Goal: Task Accomplishment & Management: Manage account settings

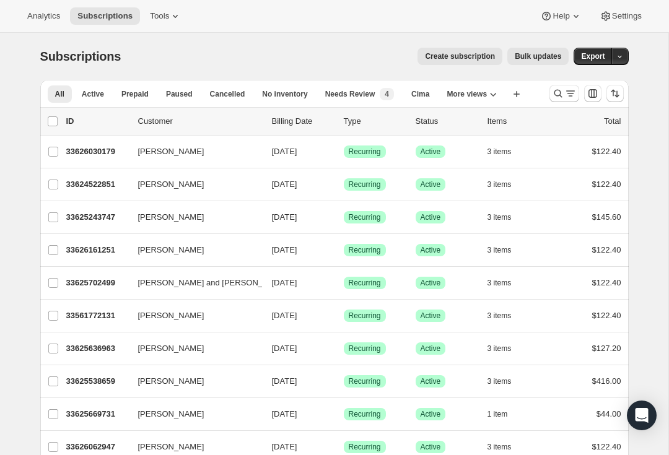
click at [556, 93] on icon "Search and filter results" at bounding box center [558, 93] width 12 height 12
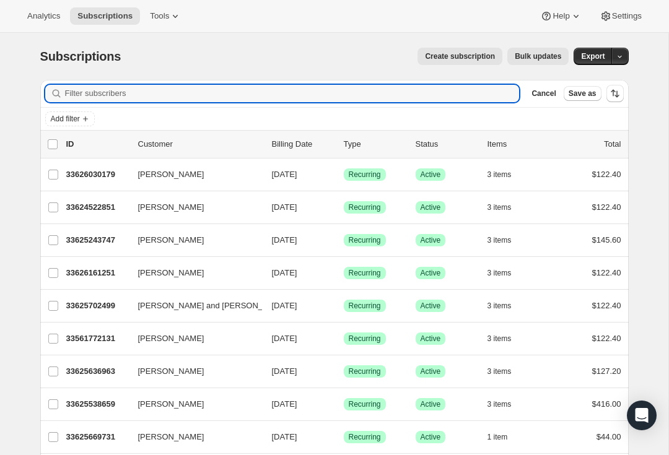
click at [101, 95] on input "Filter subscribers" at bounding box center [292, 93] width 455 height 17
click at [101, 88] on input "Filter subscribers" at bounding box center [292, 93] width 455 height 17
paste input "mailto:[EMAIL_ADDRESS][DOMAIN_NAME]"
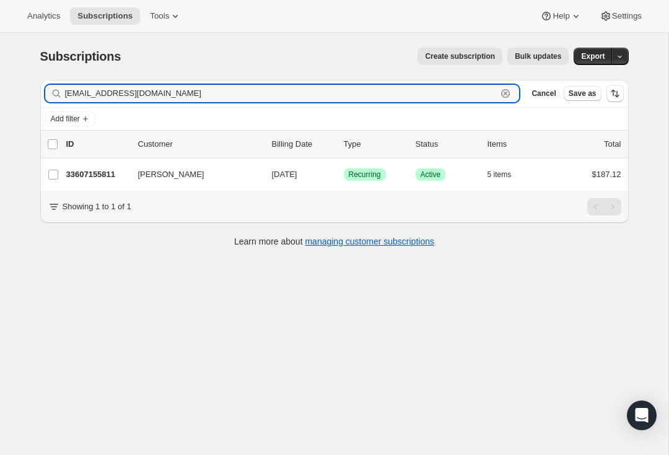
type input "[EMAIL_ADDRESS][DOMAIN_NAME]"
click at [442, 177] on span "Success Active" at bounding box center [431, 175] width 30 height 12
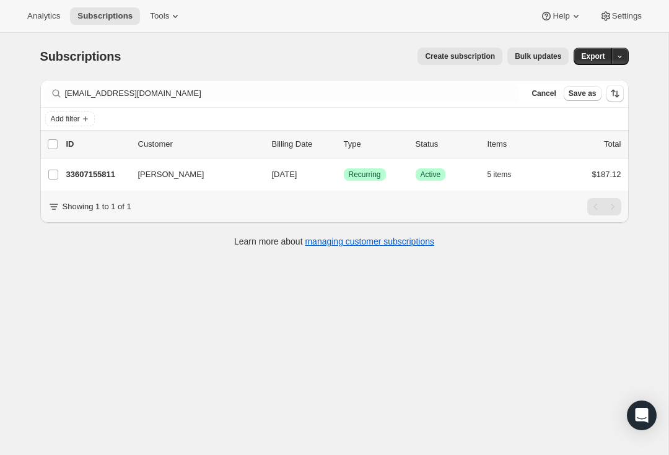
click at [89, 170] on p "33607155811" at bounding box center [97, 175] width 62 height 12
click at [86, 173] on p "33607155811" at bounding box center [97, 175] width 62 height 12
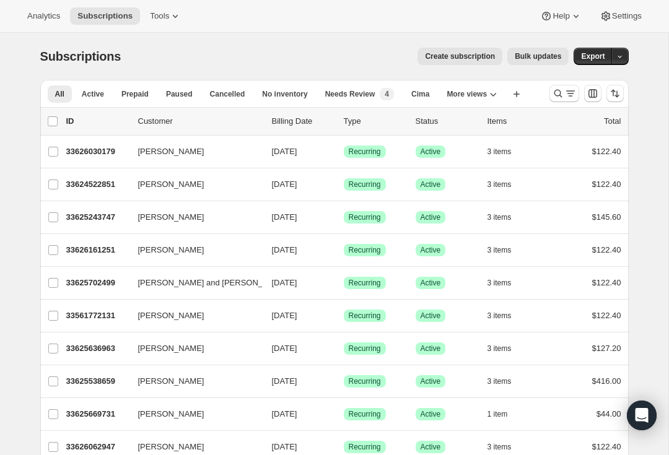
click at [564, 92] on icon "Search and filter results" at bounding box center [570, 93] width 12 height 12
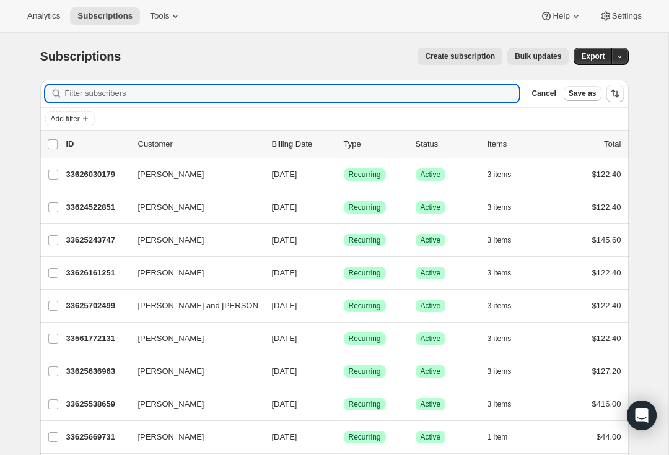
click at [320, 90] on input "Filter subscribers" at bounding box center [292, 93] width 455 height 17
click at [148, 96] on input "Filter subscribers" at bounding box center [292, 93] width 455 height 17
paste input "mailto:[EMAIL_ADDRESS][DOMAIN_NAME]"
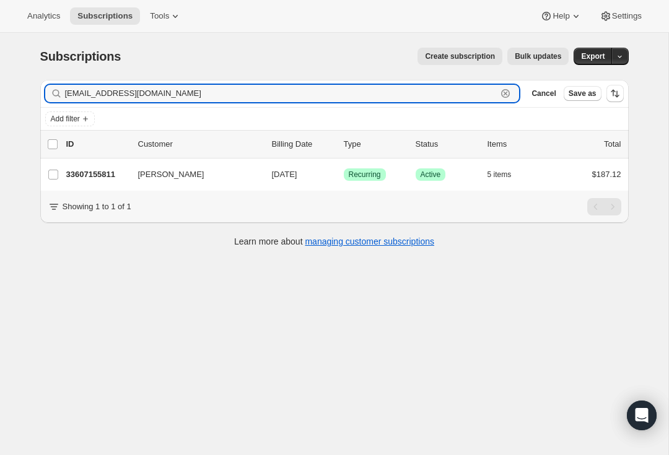
type input "[EMAIL_ADDRESS][DOMAIN_NAME]"
click at [110, 175] on p "33607155811" at bounding box center [97, 175] width 62 height 12
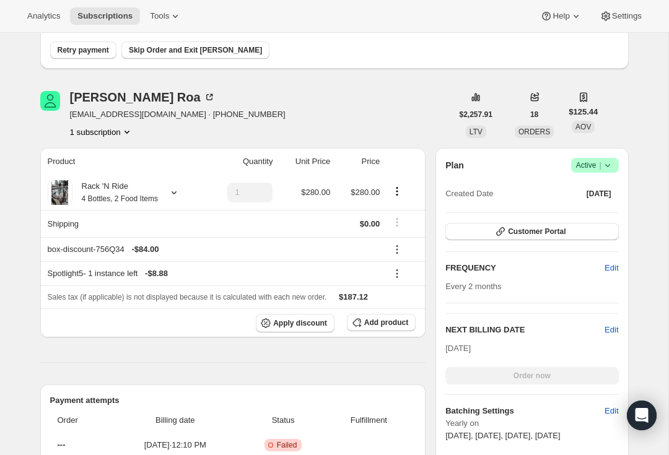
scroll to position [111, 0]
click at [473, 225] on button "Customer Portal" at bounding box center [531, 230] width 173 height 17
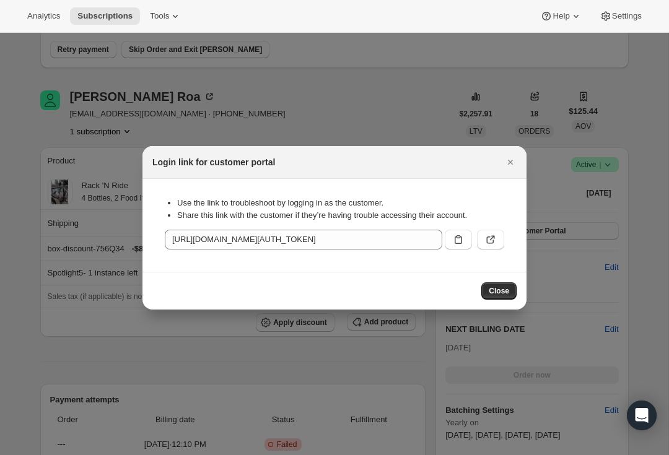
click at [501, 242] on button ":rcr:" at bounding box center [490, 240] width 27 height 20
click at [520, 154] on div "Login link for customer portal" at bounding box center [335, 162] width 384 height 33
click at [512, 160] on icon "Close" at bounding box center [510, 162] width 12 height 12
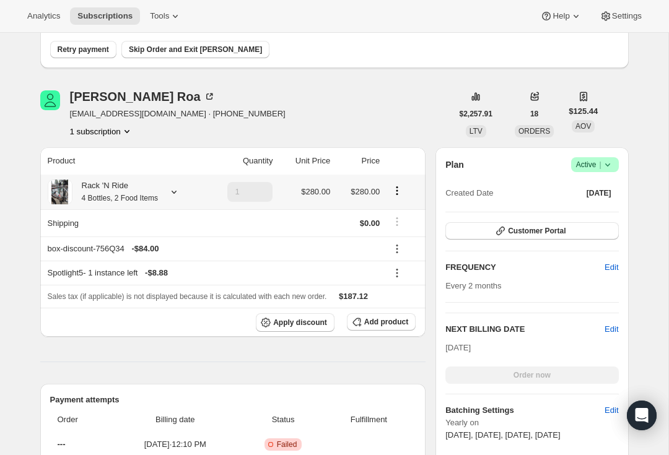
click at [158, 189] on div "Rack 'N Ride 4 Bottles, 2 Food Items" at bounding box center [115, 192] width 86 height 25
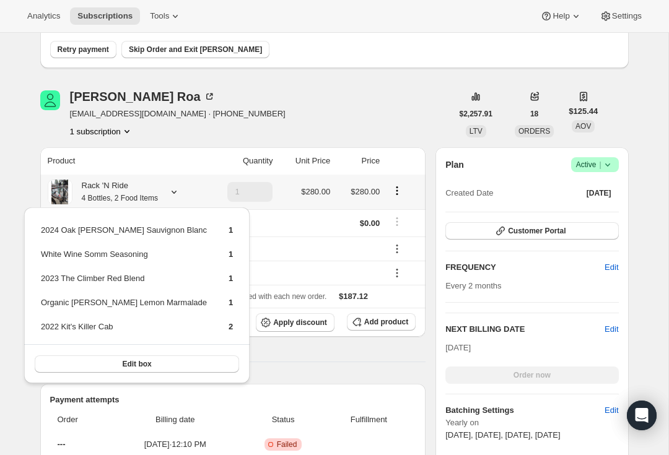
click at [120, 341] on td "2022 Kit's Killer Cab" at bounding box center [123, 331] width 167 height 23
click at [66, 357] on button "Edit box" at bounding box center [137, 364] width 204 height 17
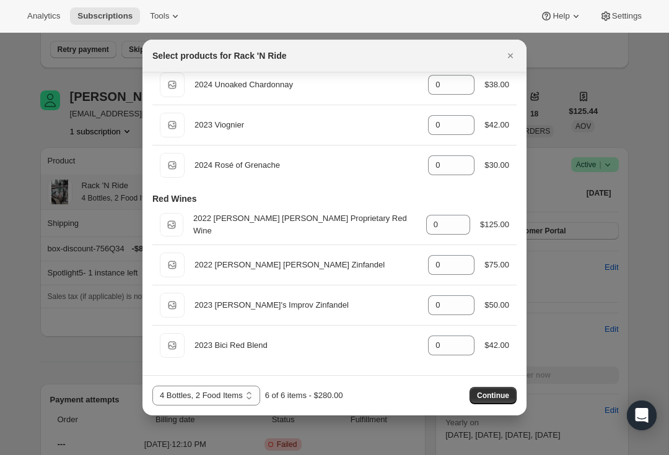
scroll to position [337, 0]
click at [498, 397] on span "Continue" at bounding box center [493, 396] width 32 height 10
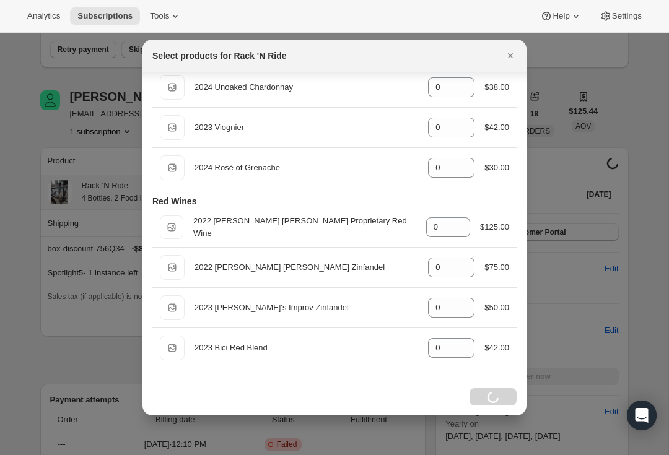
scroll to position [335, 0]
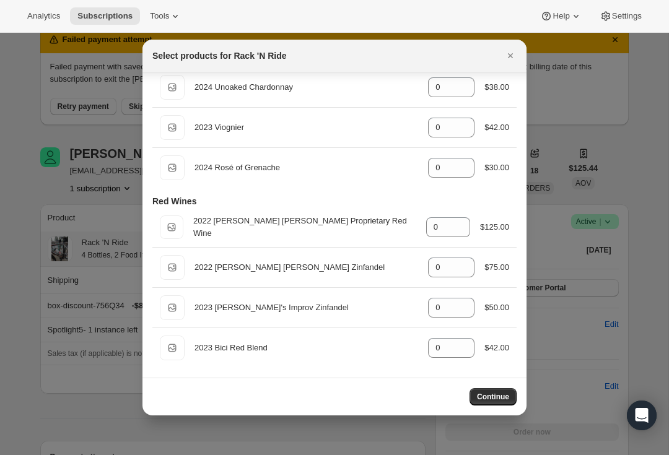
click at [511, 55] on icon "Close" at bounding box center [510, 55] width 5 height 5
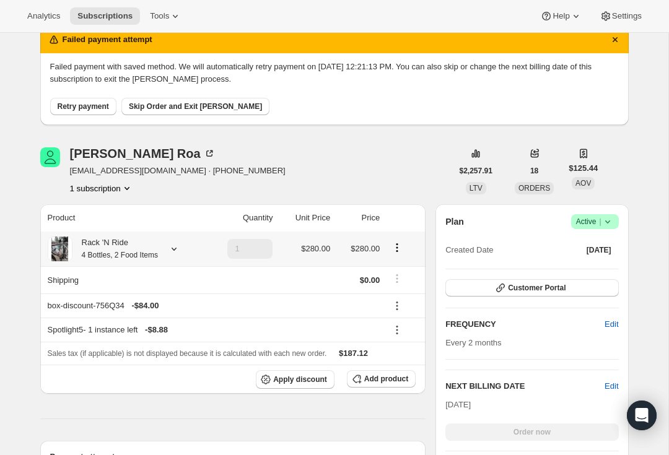
scroll to position [105, 0]
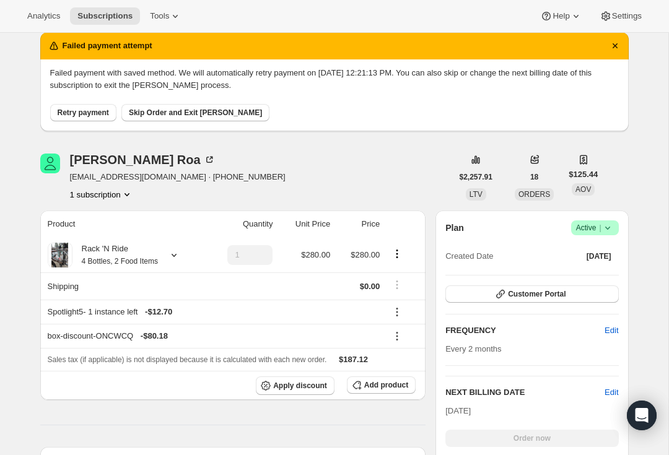
click at [612, 44] on icon "Dismiss notification" at bounding box center [615, 46] width 12 height 12
